Goal: Task Accomplishment & Management: Use online tool/utility

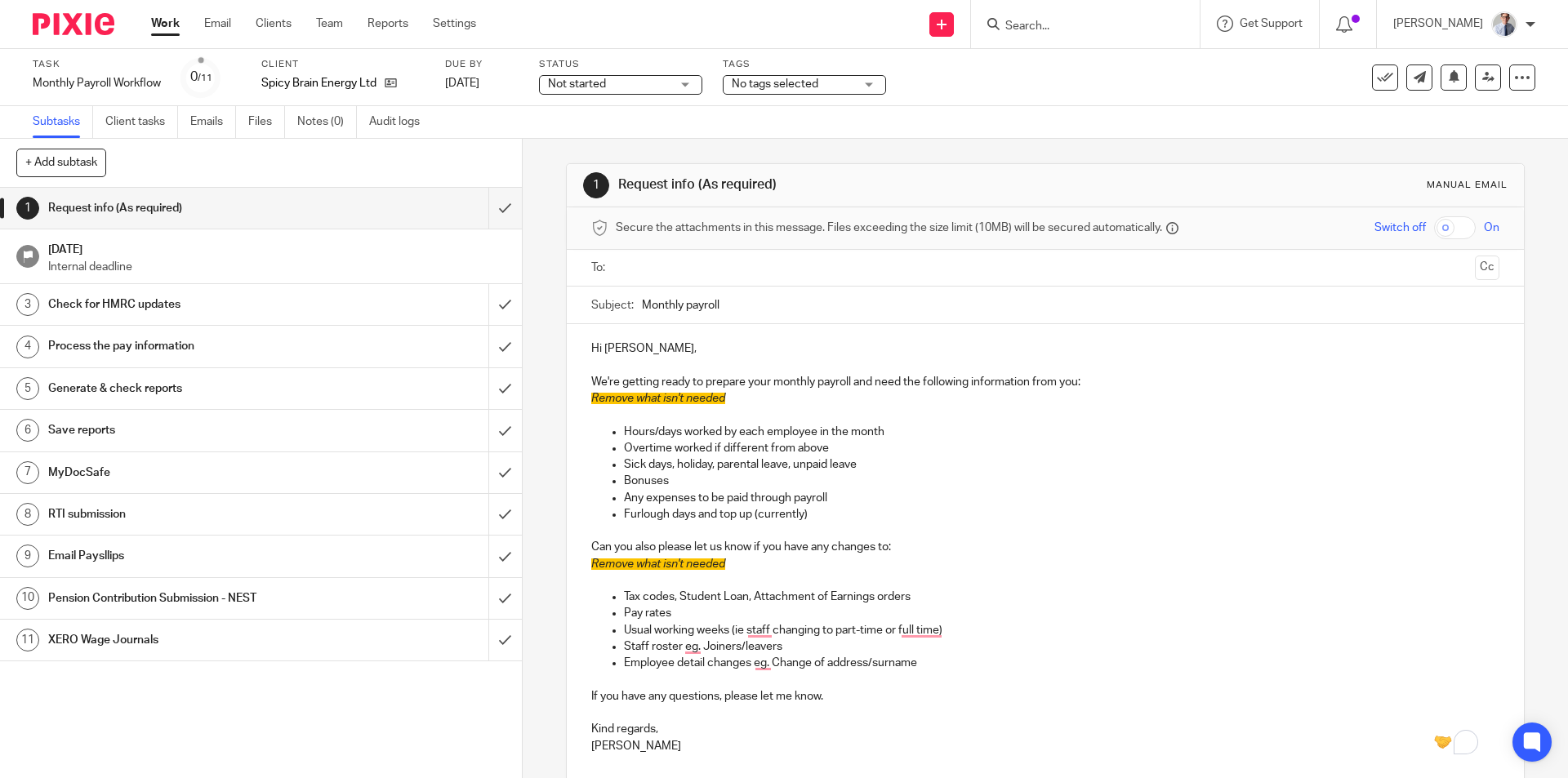
click at [1098, 16] on form at bounding box center [1090, 24] width 174 height 21
click at [1083, 22] on input "Search" at bounding box center [1077, 27] width 147 height 15
type input "swobs"
click button "submit" at bounding box center [0, 0] width 0 height 0
drag, startPoint x: 1083, startPoint y: 27, endPoint x: 893, endPoint y: 29, distance: 190.0
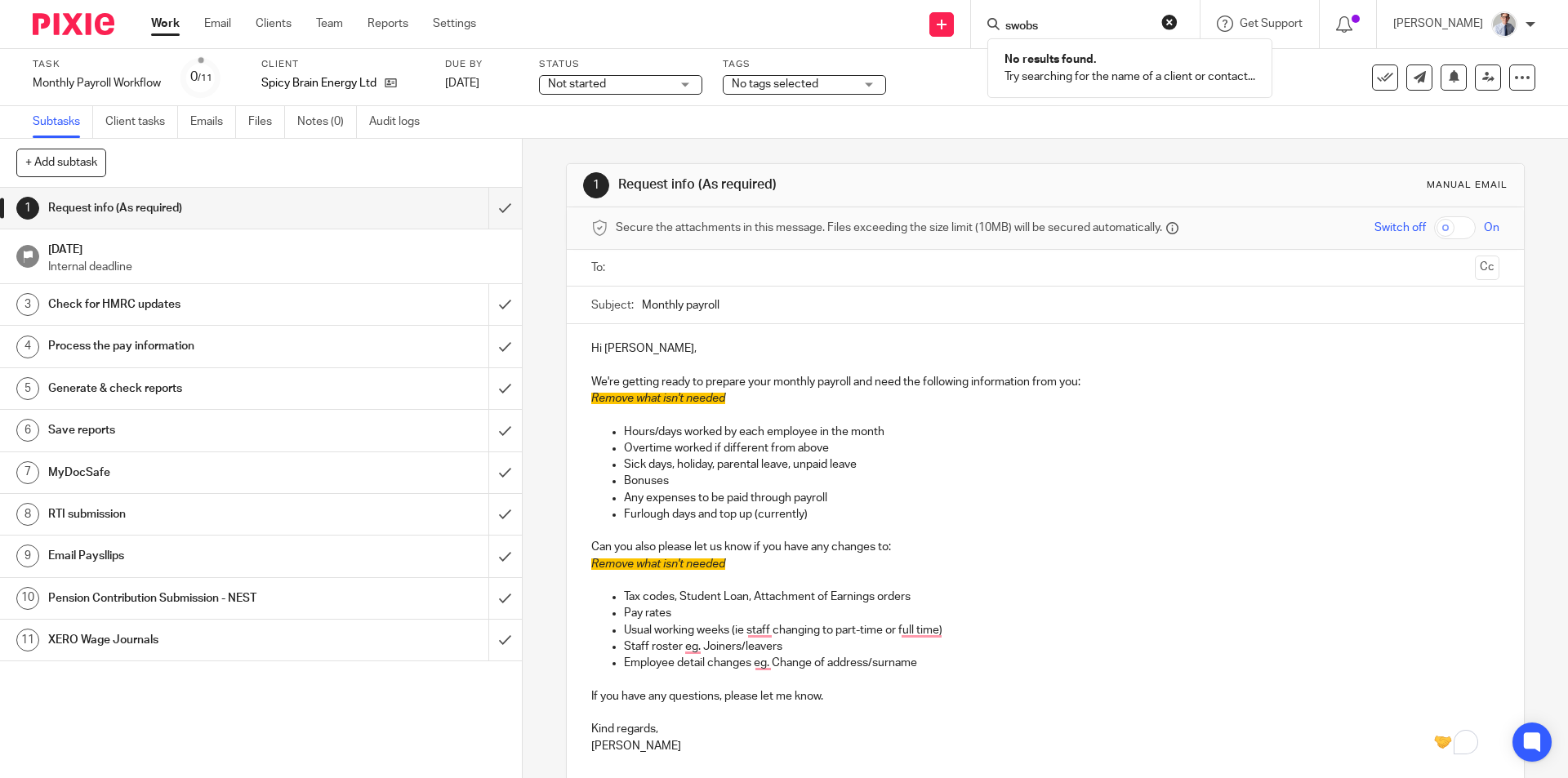
click at [893, 29] on div "Send new email Create task Add client Request signature swobs No results found.…" at bounding box center [1034, 23] width 1067 height 48
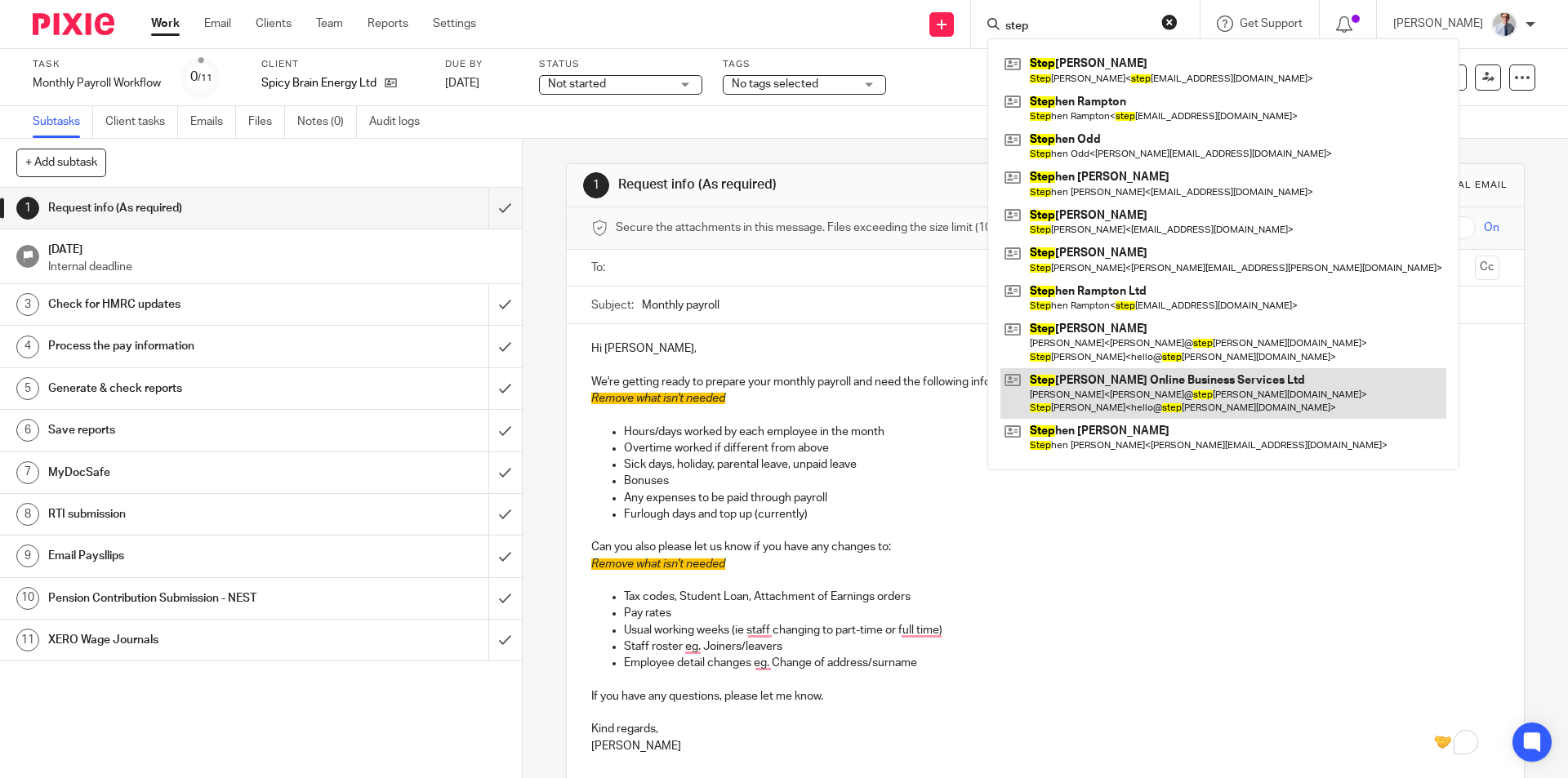
type input "step"
click at [1187, 374] on link at bounding box center [1223, 394] width 446 height 51
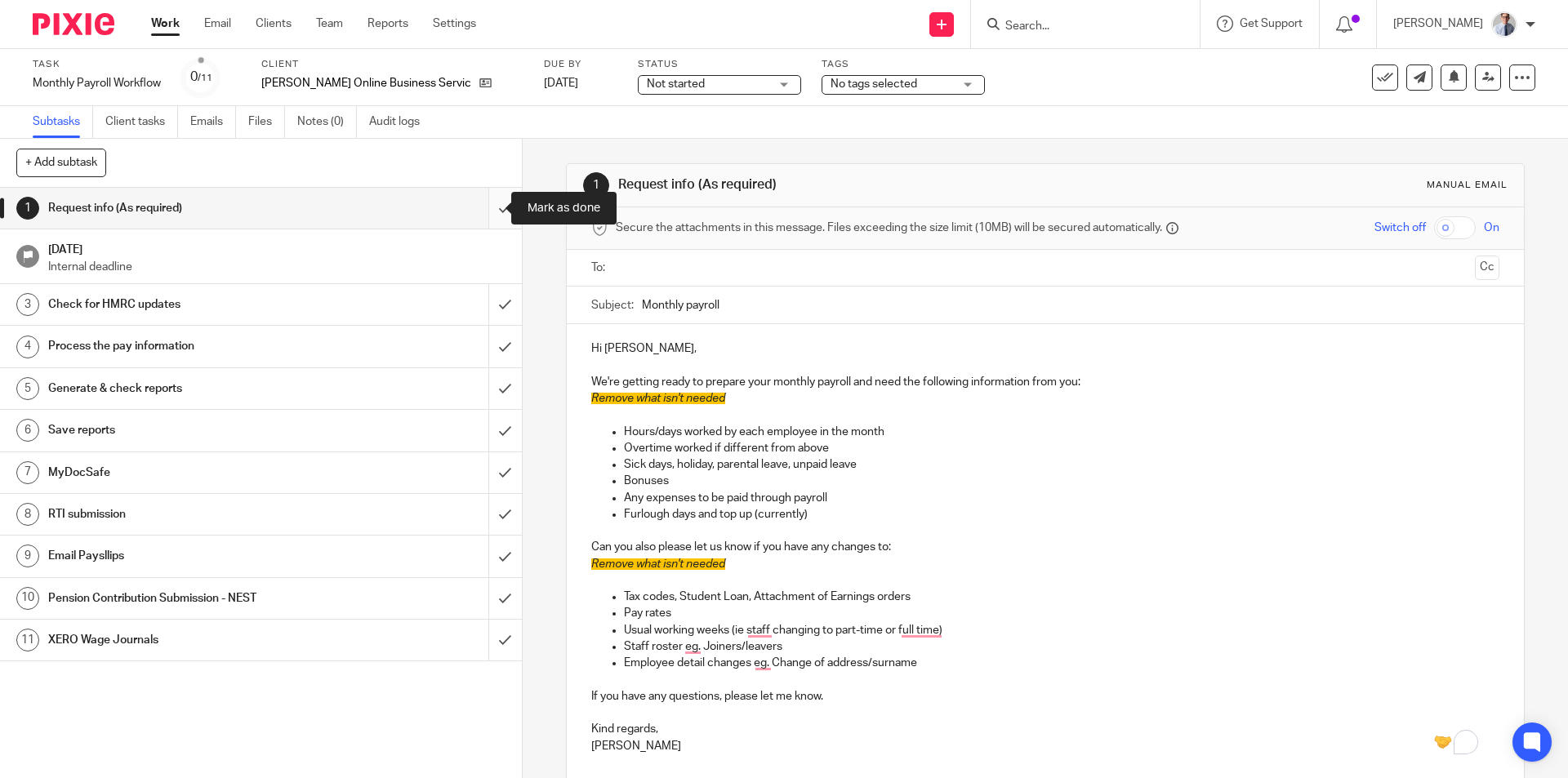
click at [487, 208] on input "submit" at bounding box center [260, 208] width 522 height 40
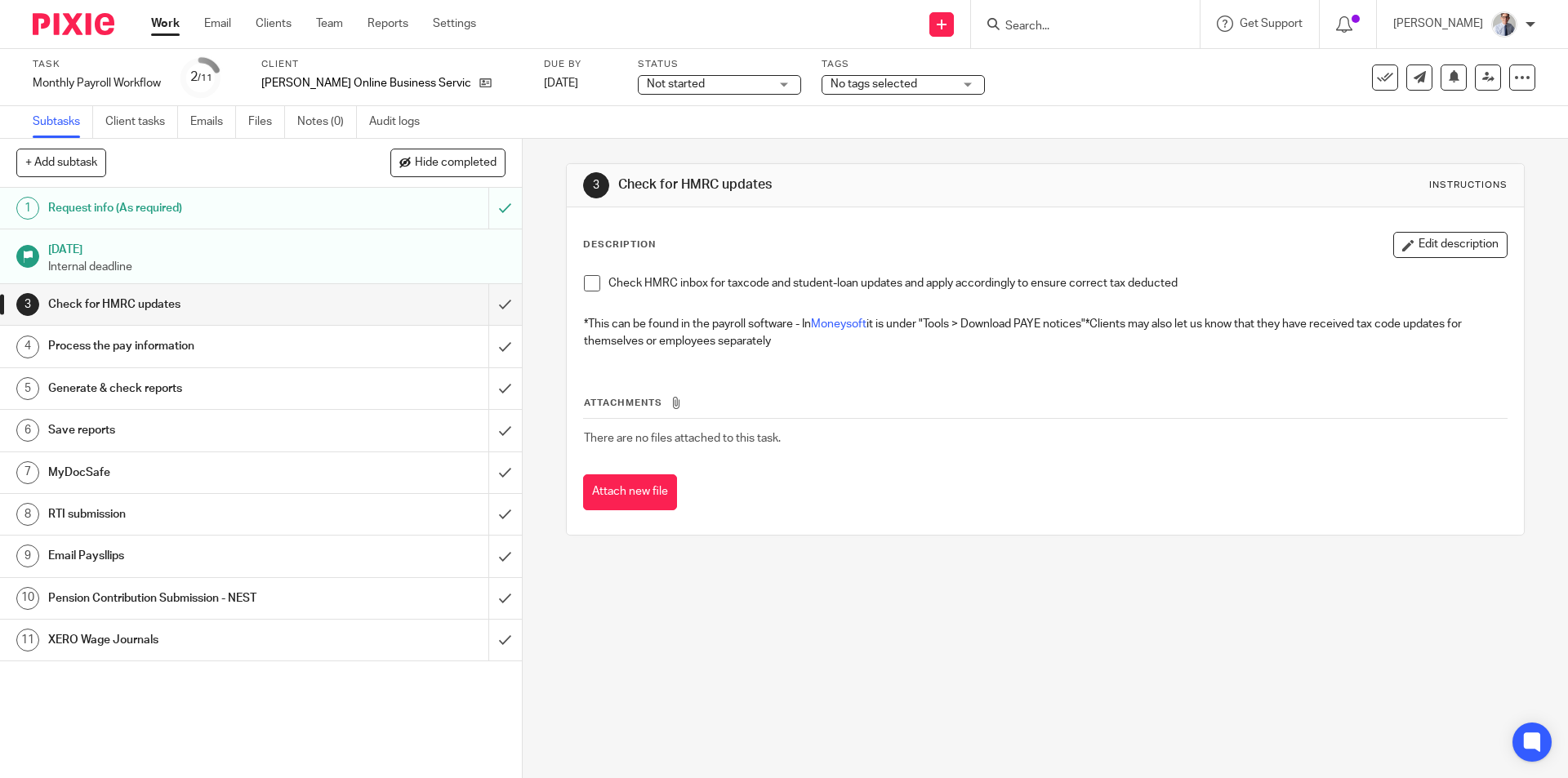
click at [585, 286] on span at bounding box center [591, 283] width 16 height 16
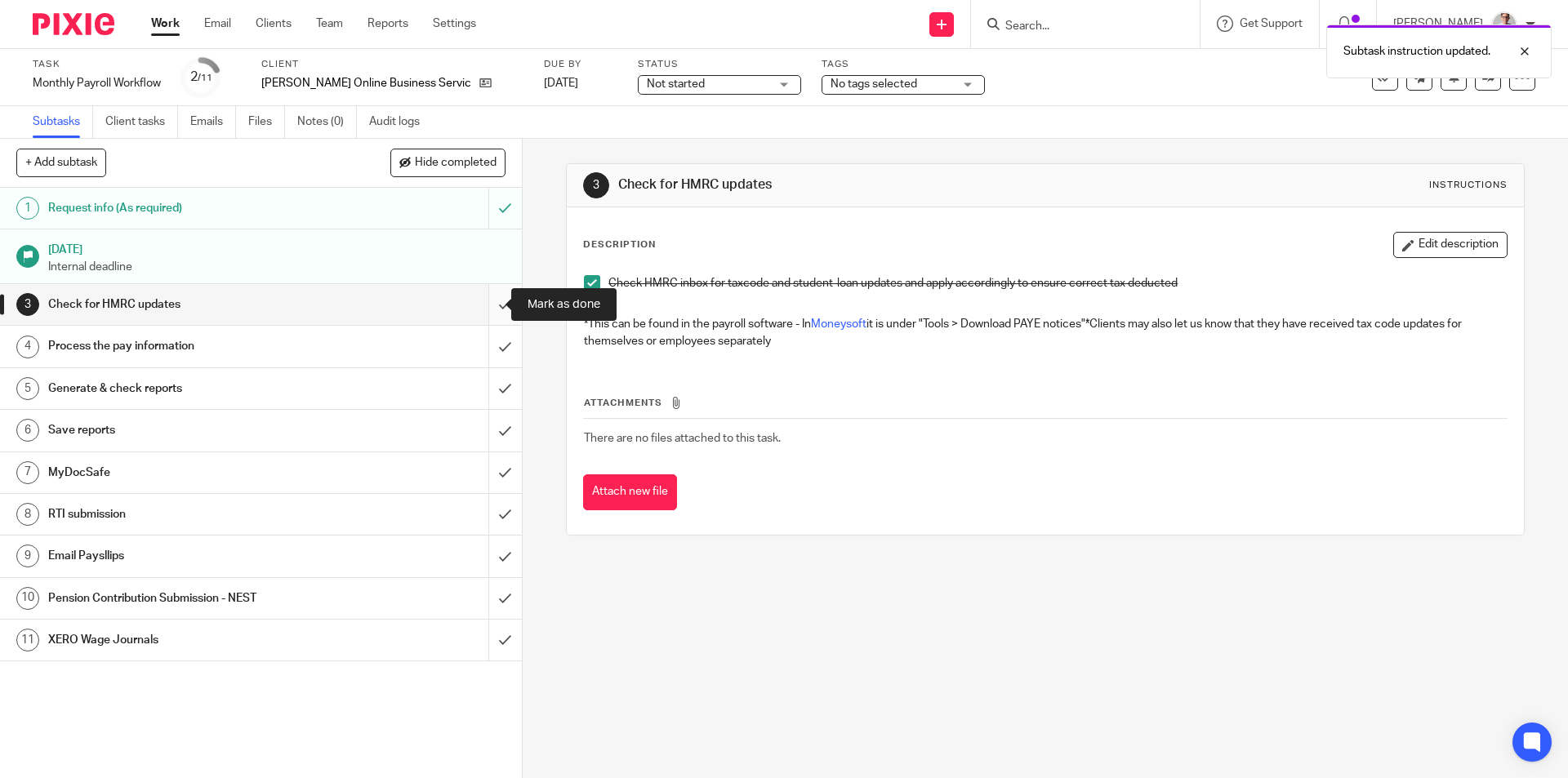
click at [475, 306] on input "submit" at bounding box center [260, 303] width 522 height 40
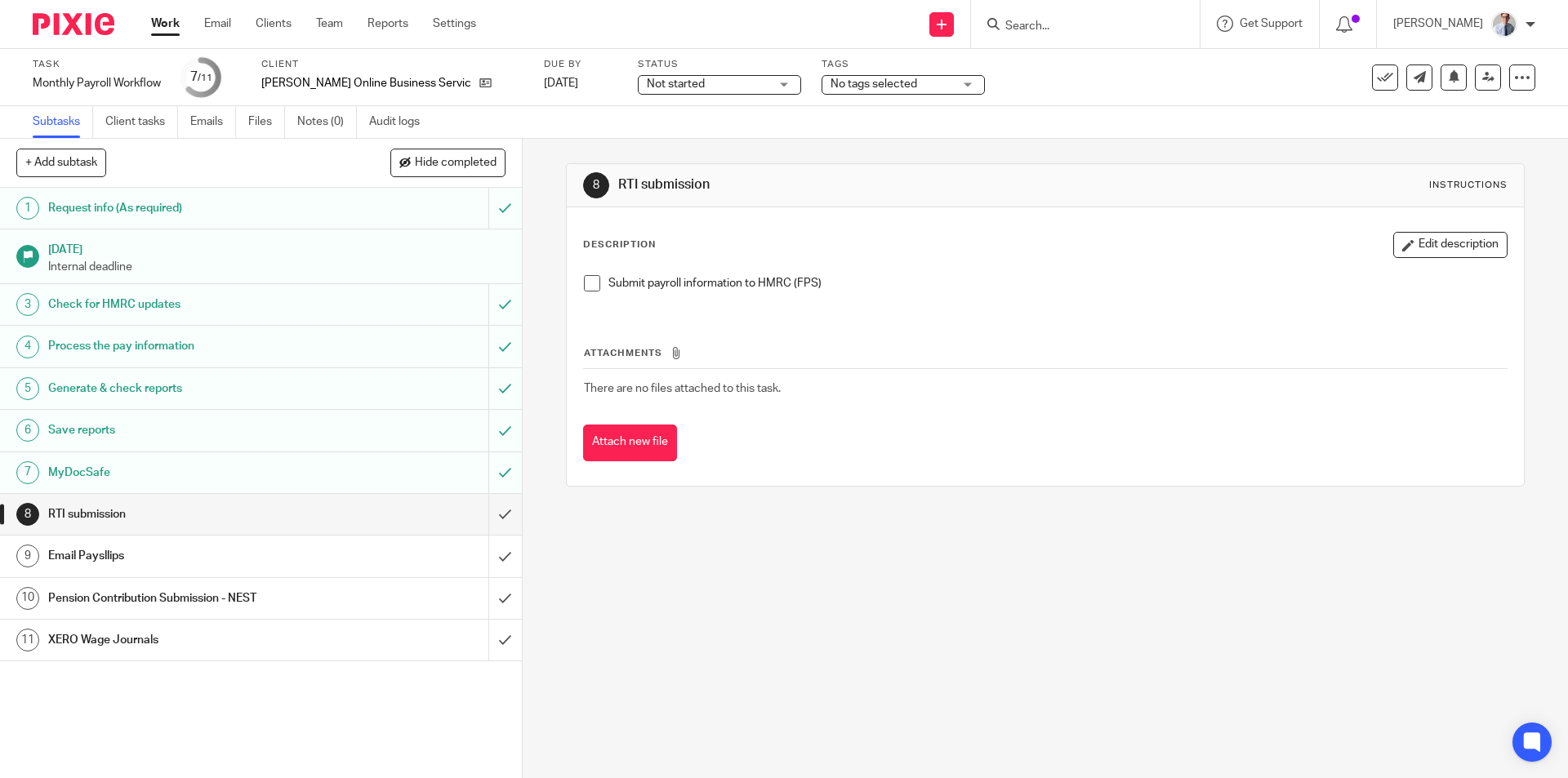
click at [1103, 18] on form at bounding box center [1090, 24] width 174 height 21
click at [1099, 22] on input "Search" at bounding box center [1077, 27] width 147 height 15
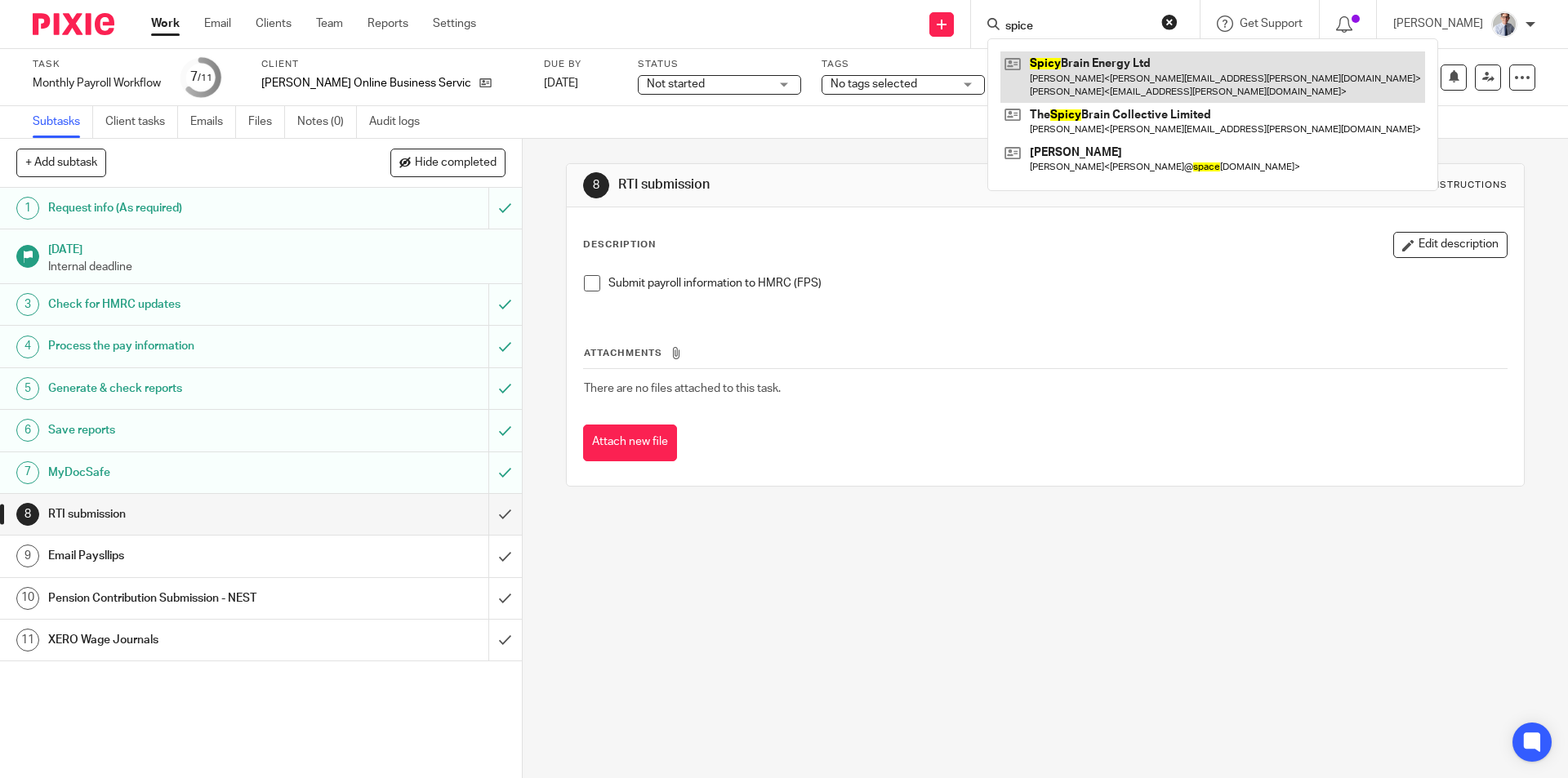
type input "spice"
click at [1103, 84] on link at bounding box center [1213, 77] width 425 height 51
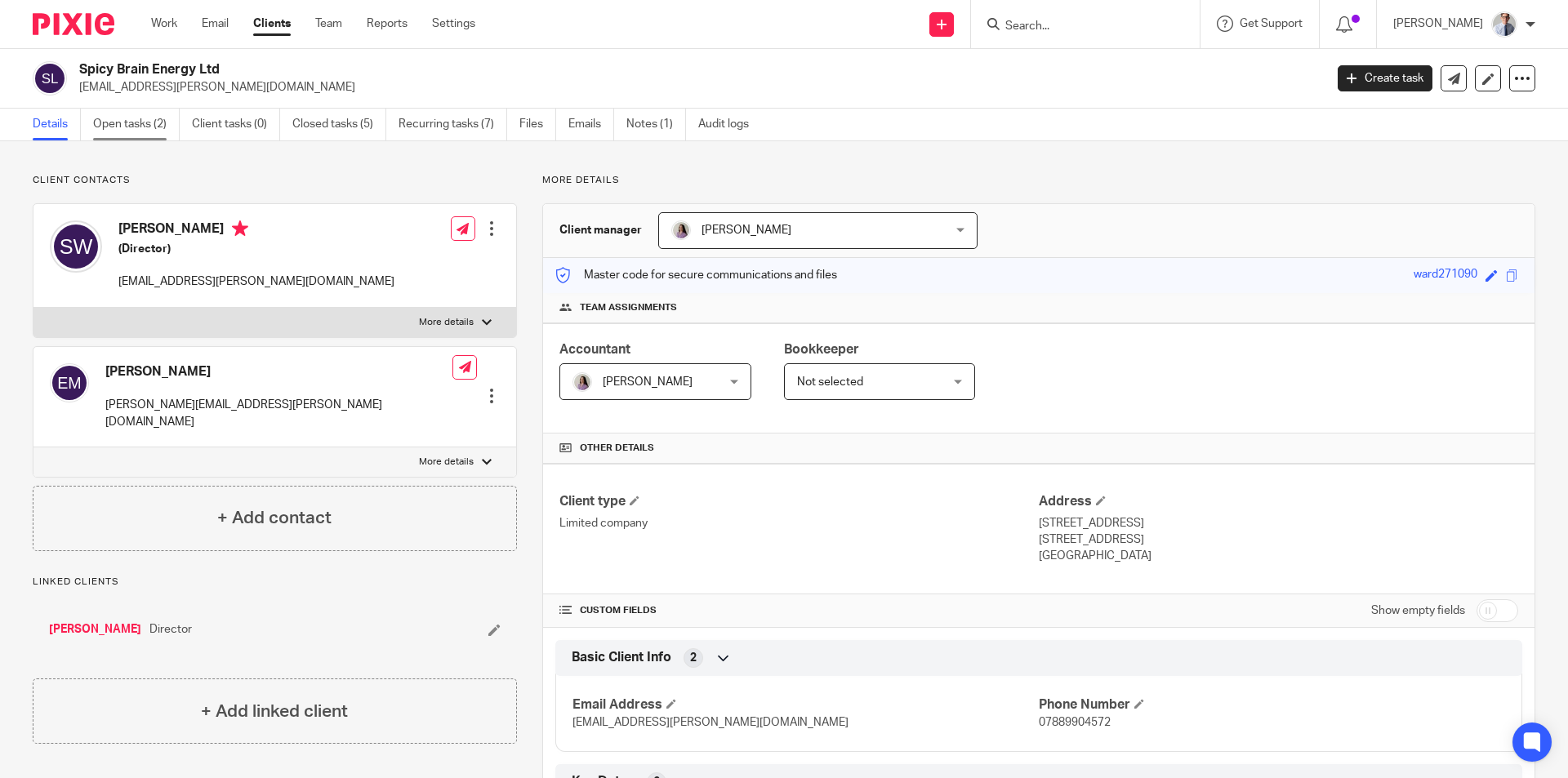
click at [152, 128] on link "Open tasks (2)" at bounding box center [136, 125] width 86 height 32
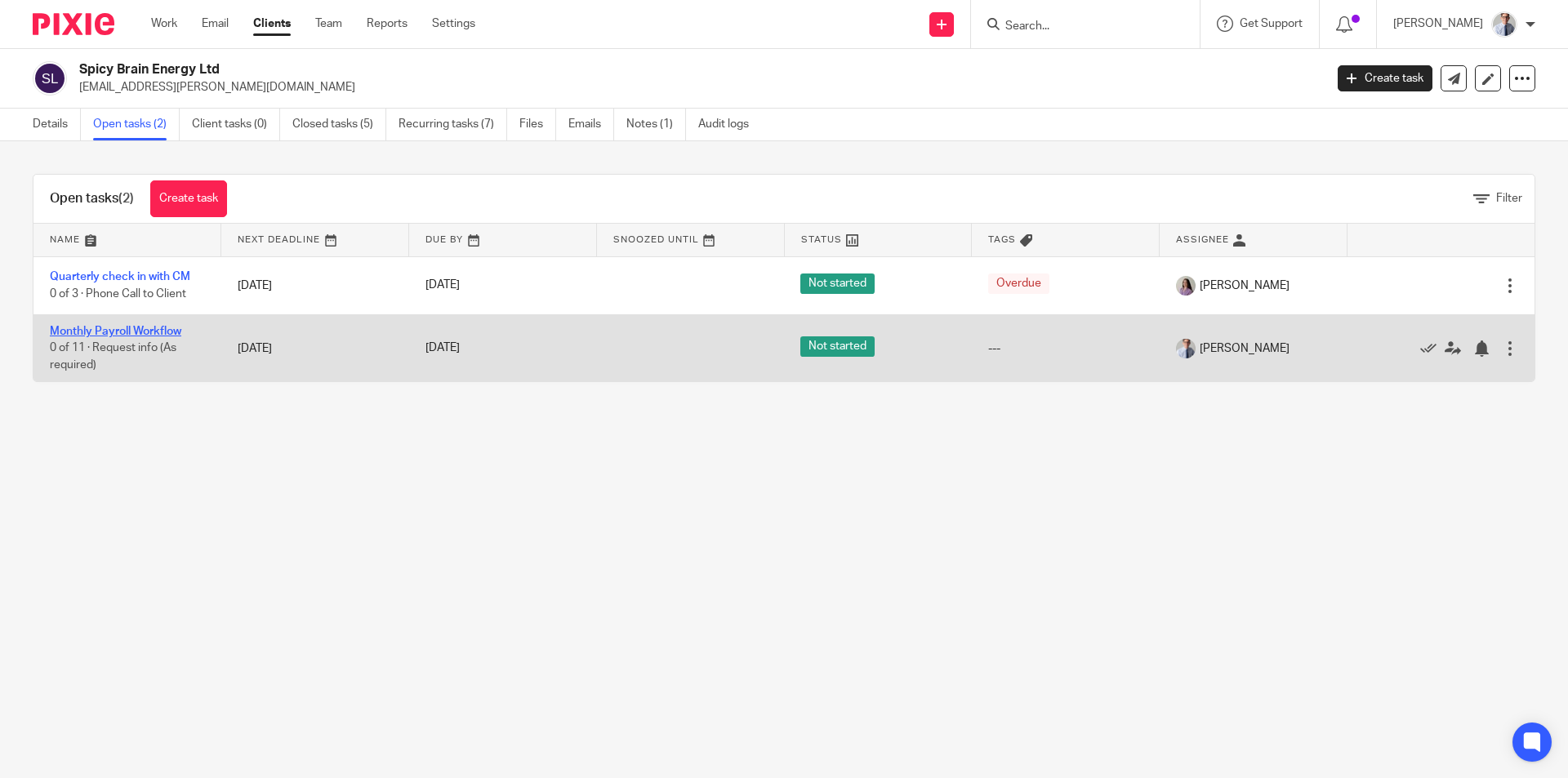
click at [90, 331] on link "Monthly Payroll Workflow" at bounding box center [116, 332] width 132 height 11
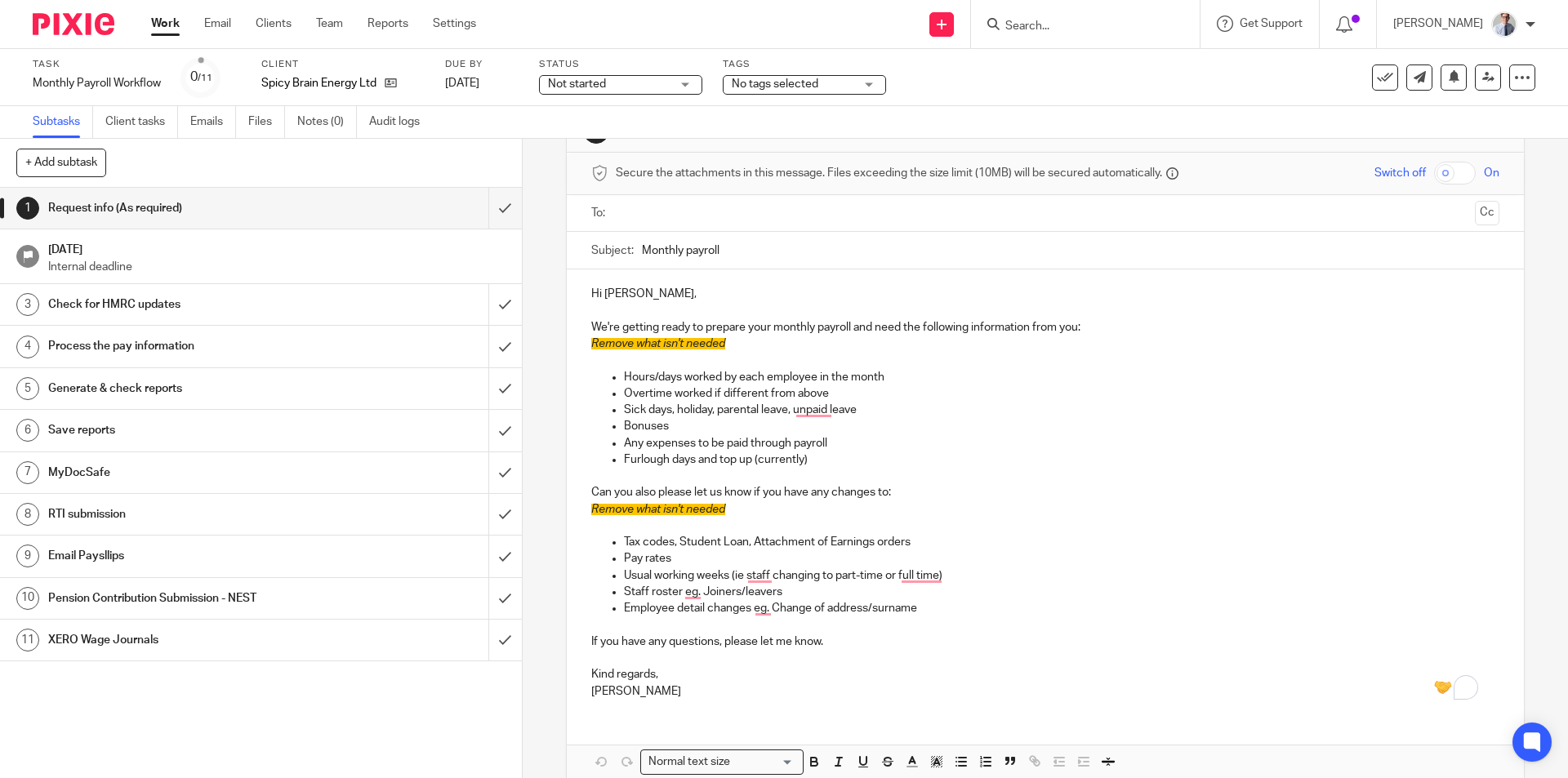
scroll to position [134, 0]
